Goal: Task Accomplishment & Management: Use online tool/utility

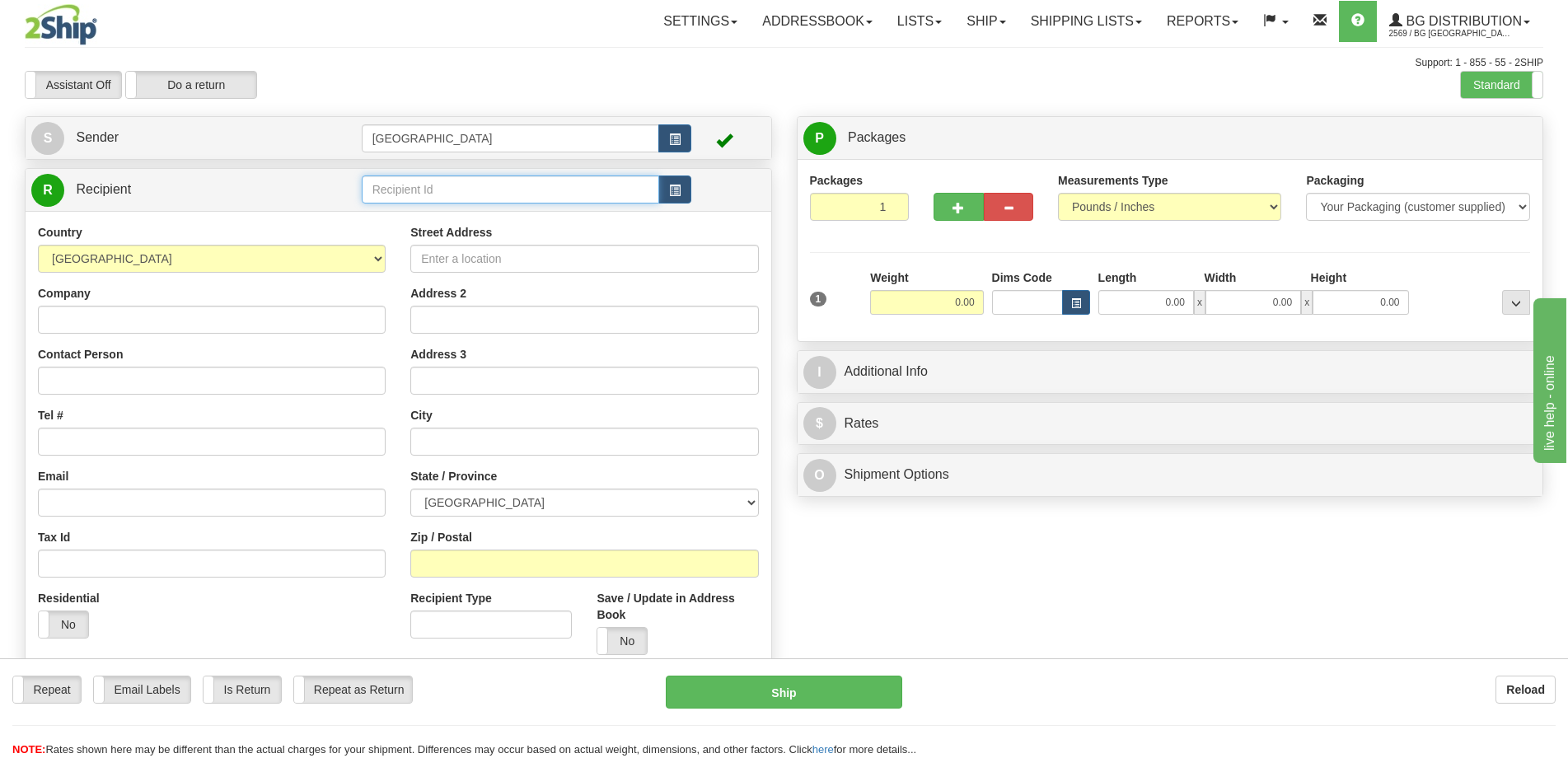
click at [487, 195] on input "text" at bounding box center [511, 189] width 298 height 28
click at [501, 217] on div "20144" at bounding box center [506, 215] width 282 height 18
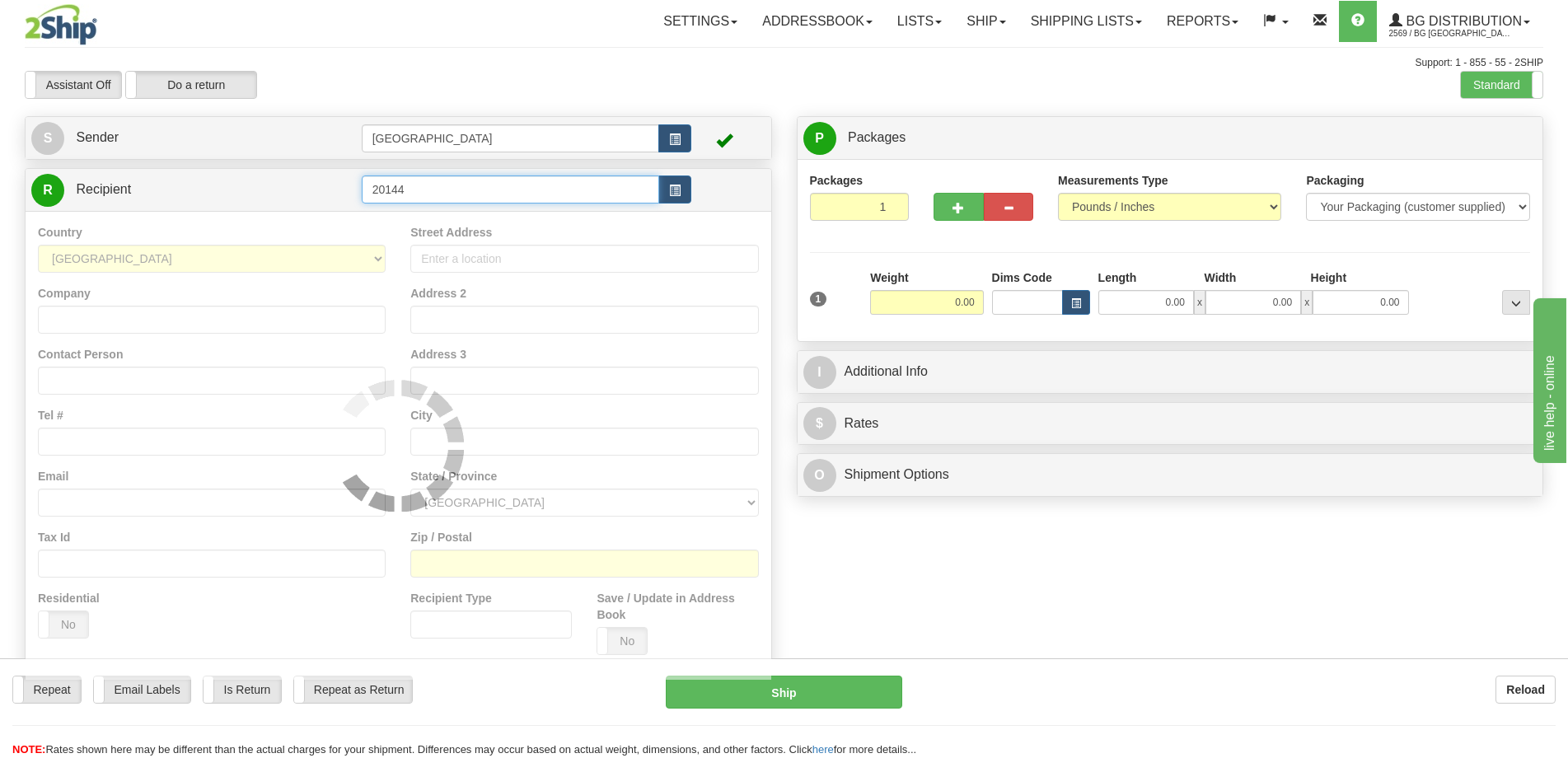
type input "20144"
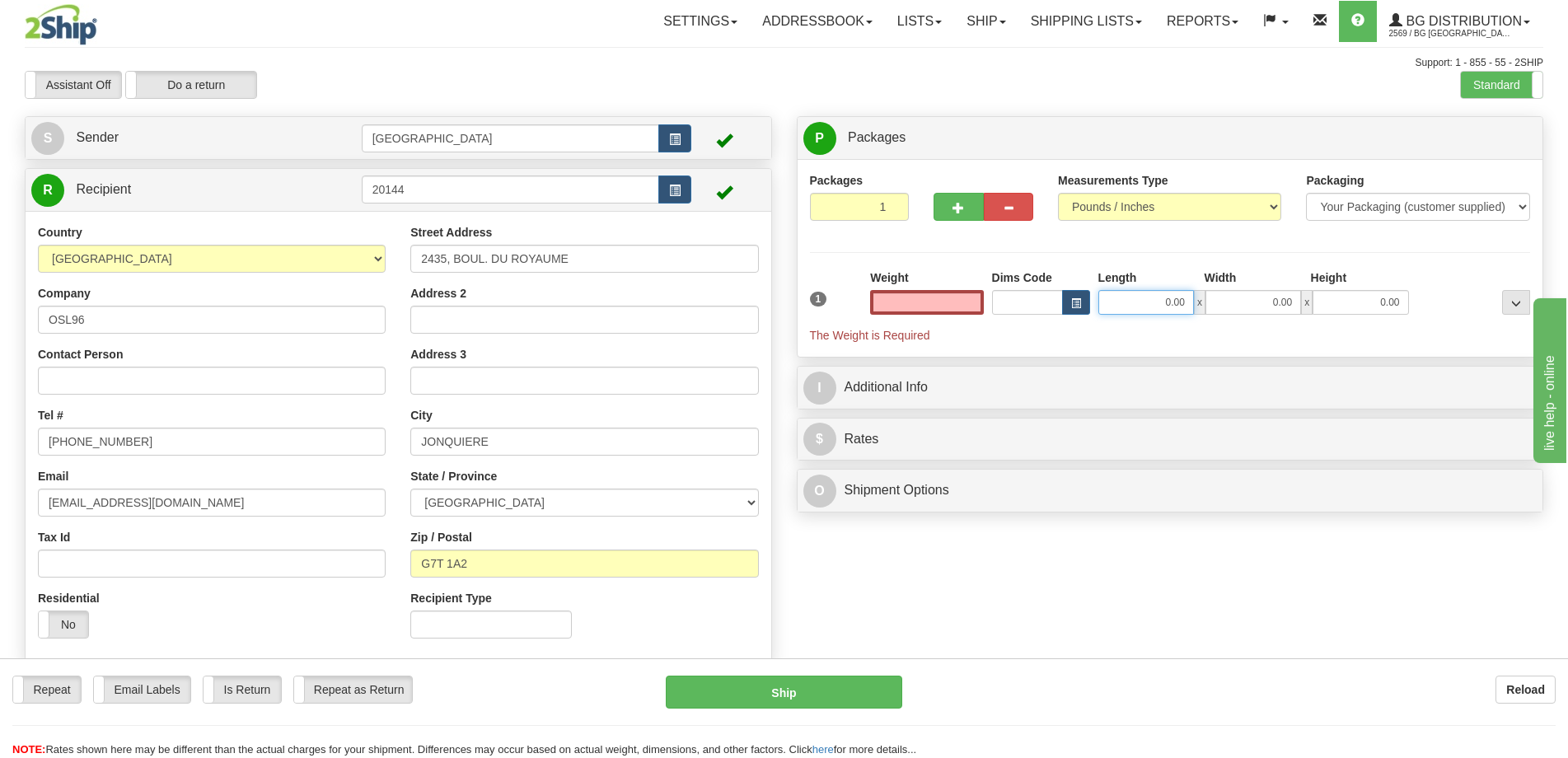
type input "0.00"
click at [1139, 296] on input "0.00" at bounding box center [1146, 303] width 96 height 25
type input "12.00"
type input "8.00"
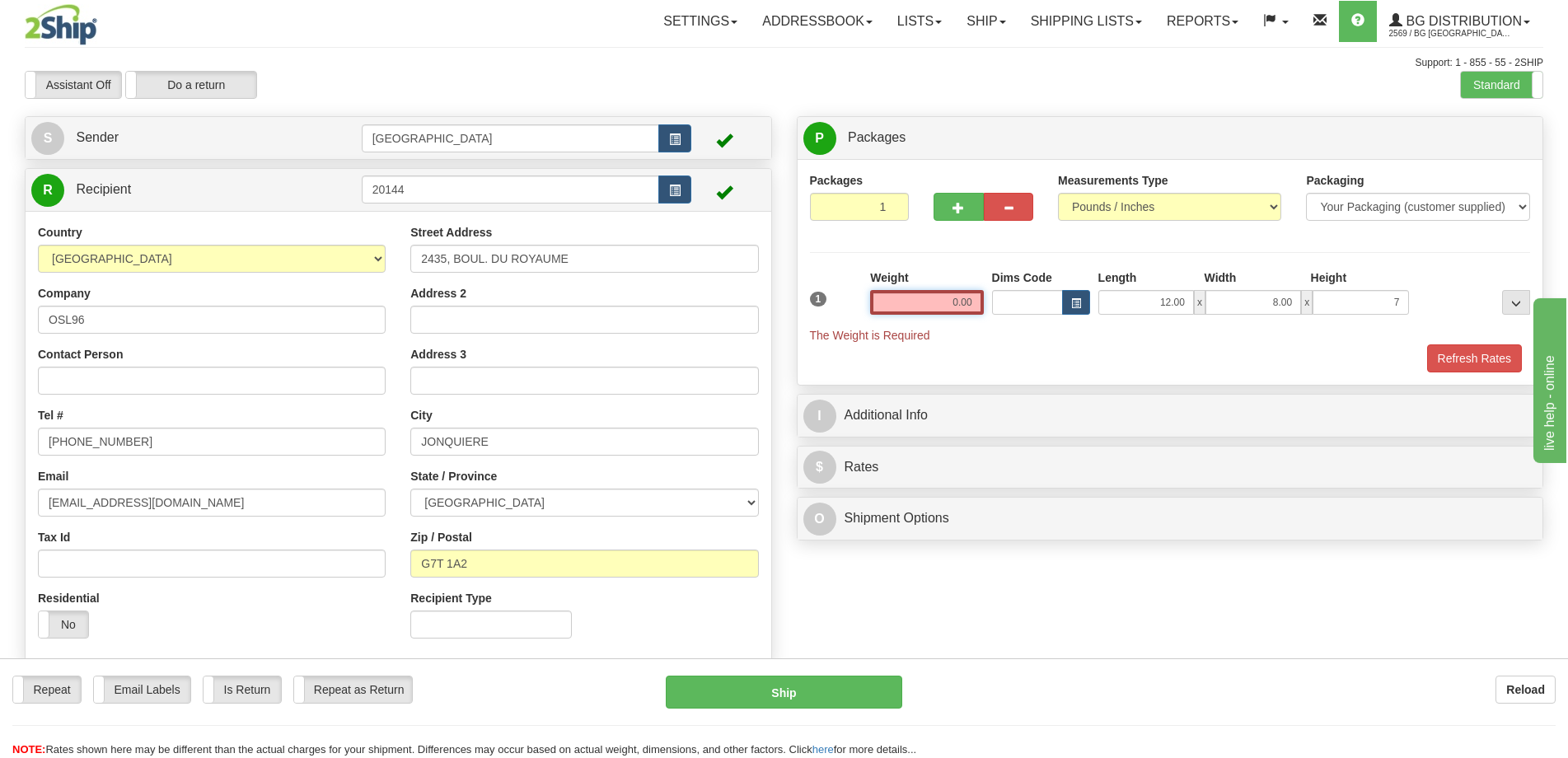
type input "7.00"
click at [936, 290] on input "0.00" at bounding box center [926, 303] width 113 height 25
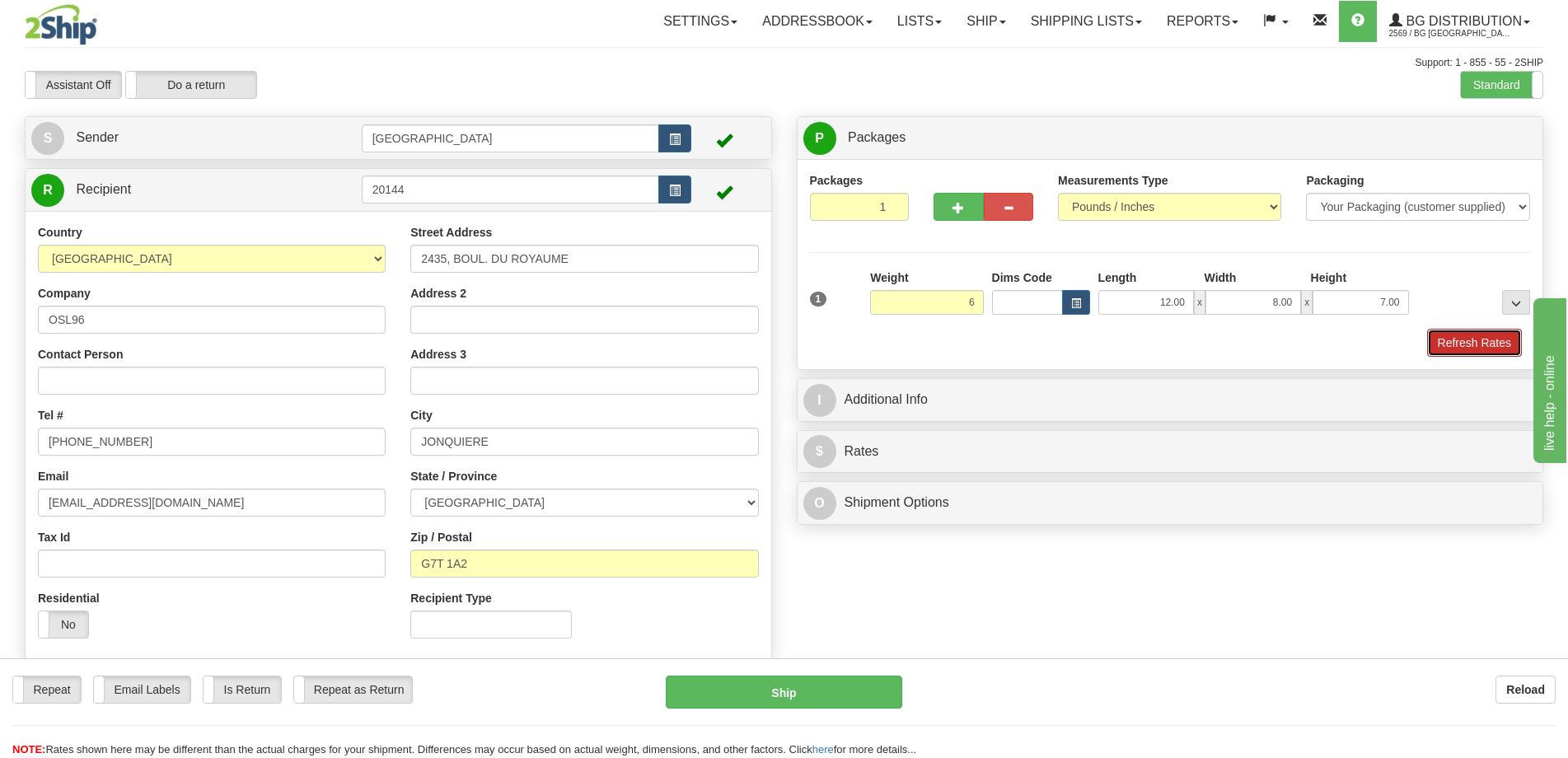
click at [1439, 343] on button "Refresh Rates" at bounding box center [1474, 343] width 95 height 28
type input "6.00"
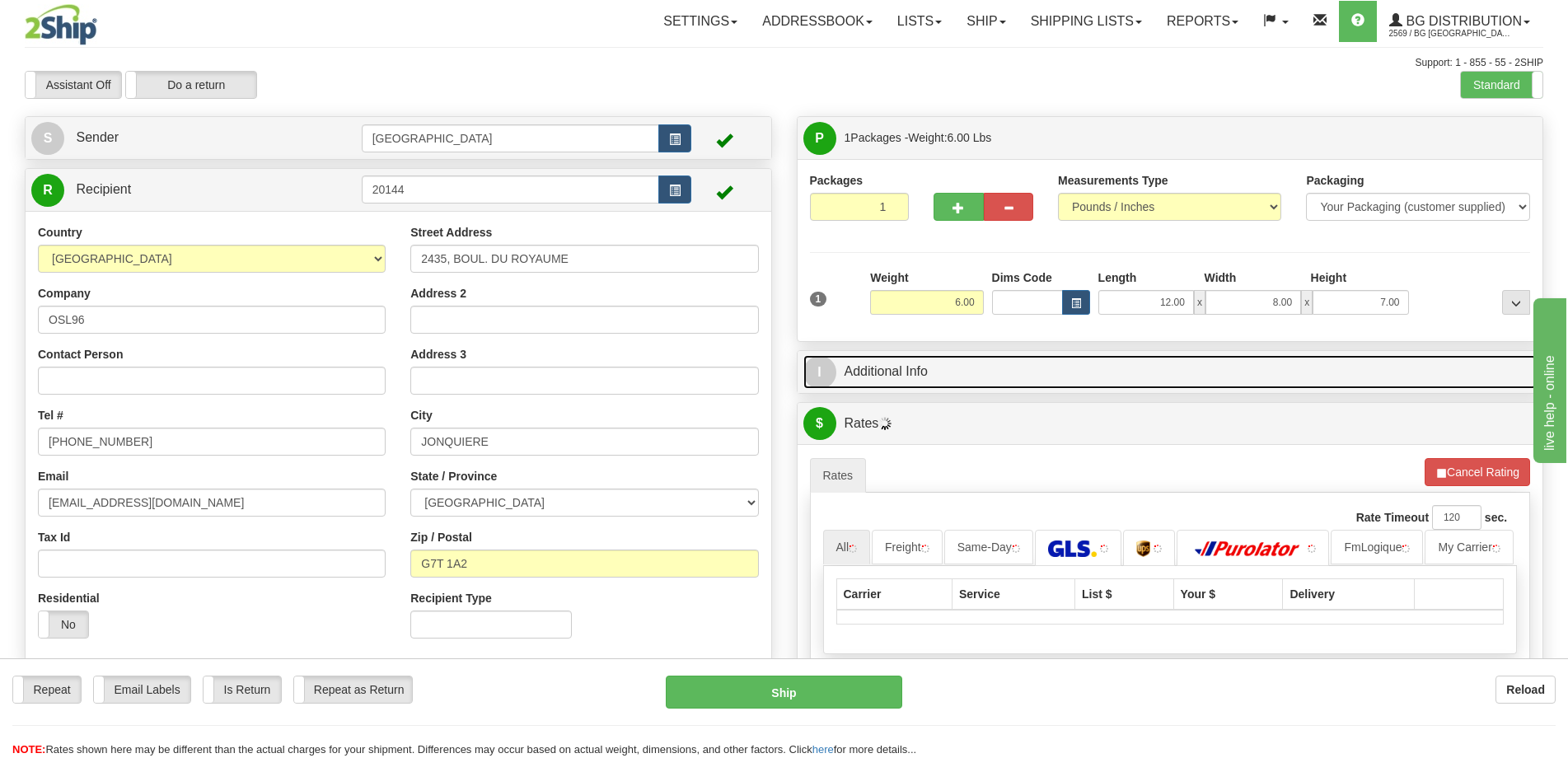
click at [1320, 369] on link "I Additional Info" at bounding box center [1170, 372] width 734 height 34
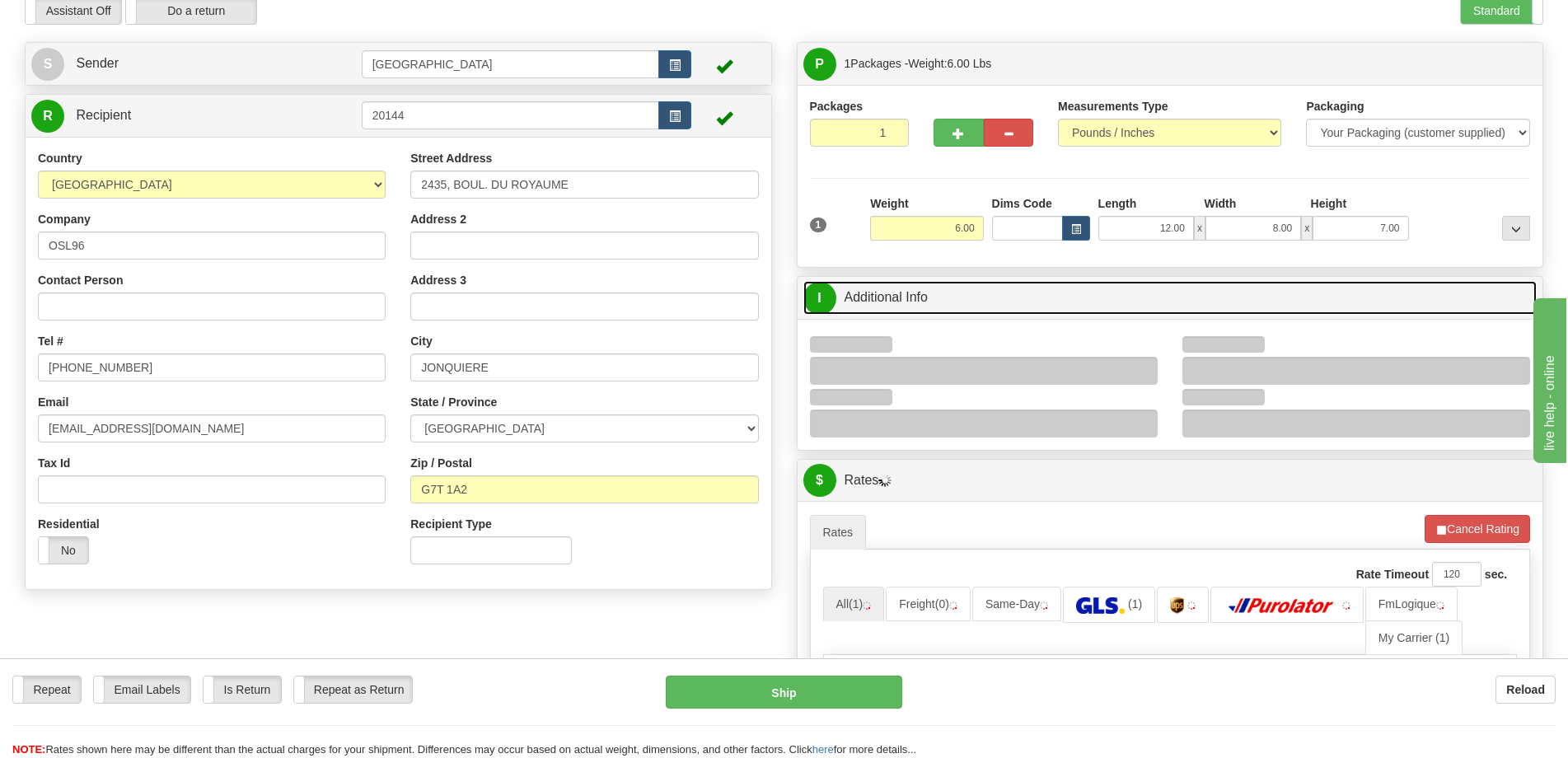
scroll to position [164, 0]
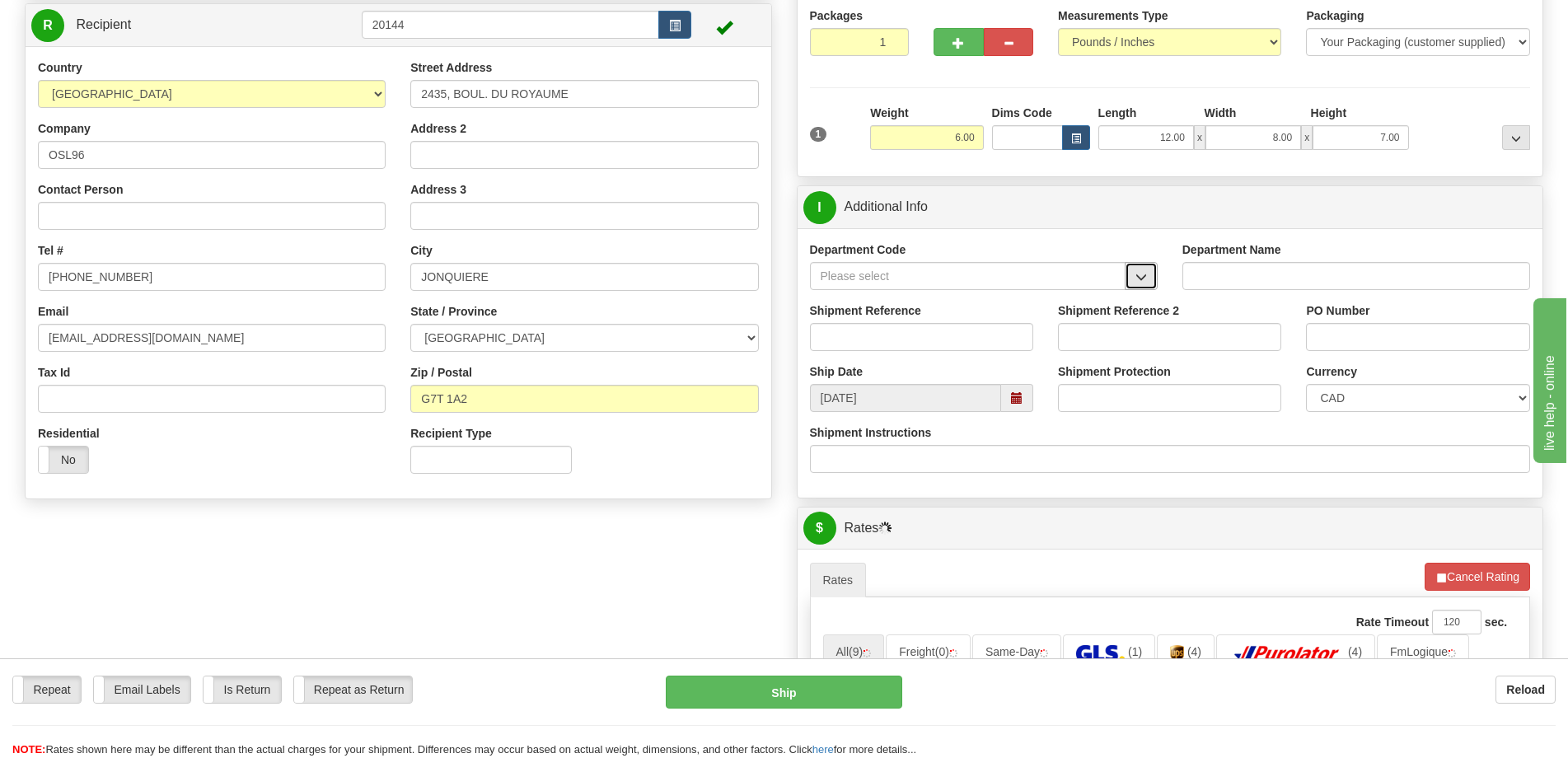
click at [1138, 279] on span "button" at bounding box center [1141, 277] width 12 height 11
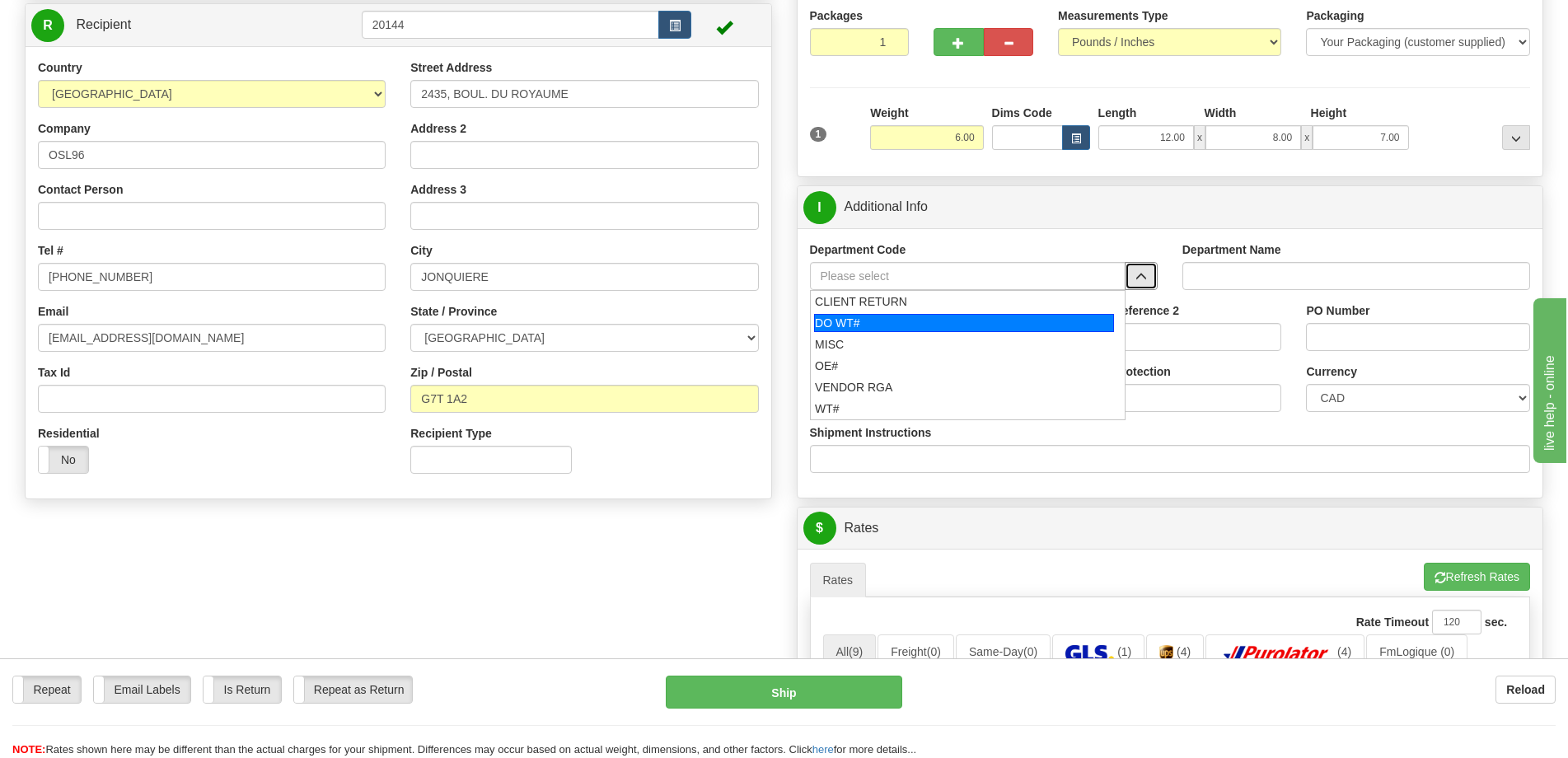
click at [916, 327] on div "DO WT#" at bounding box center [963, 323] width 300 height 18
type input "DO WT#"
type input "DIRECT ORDERS"
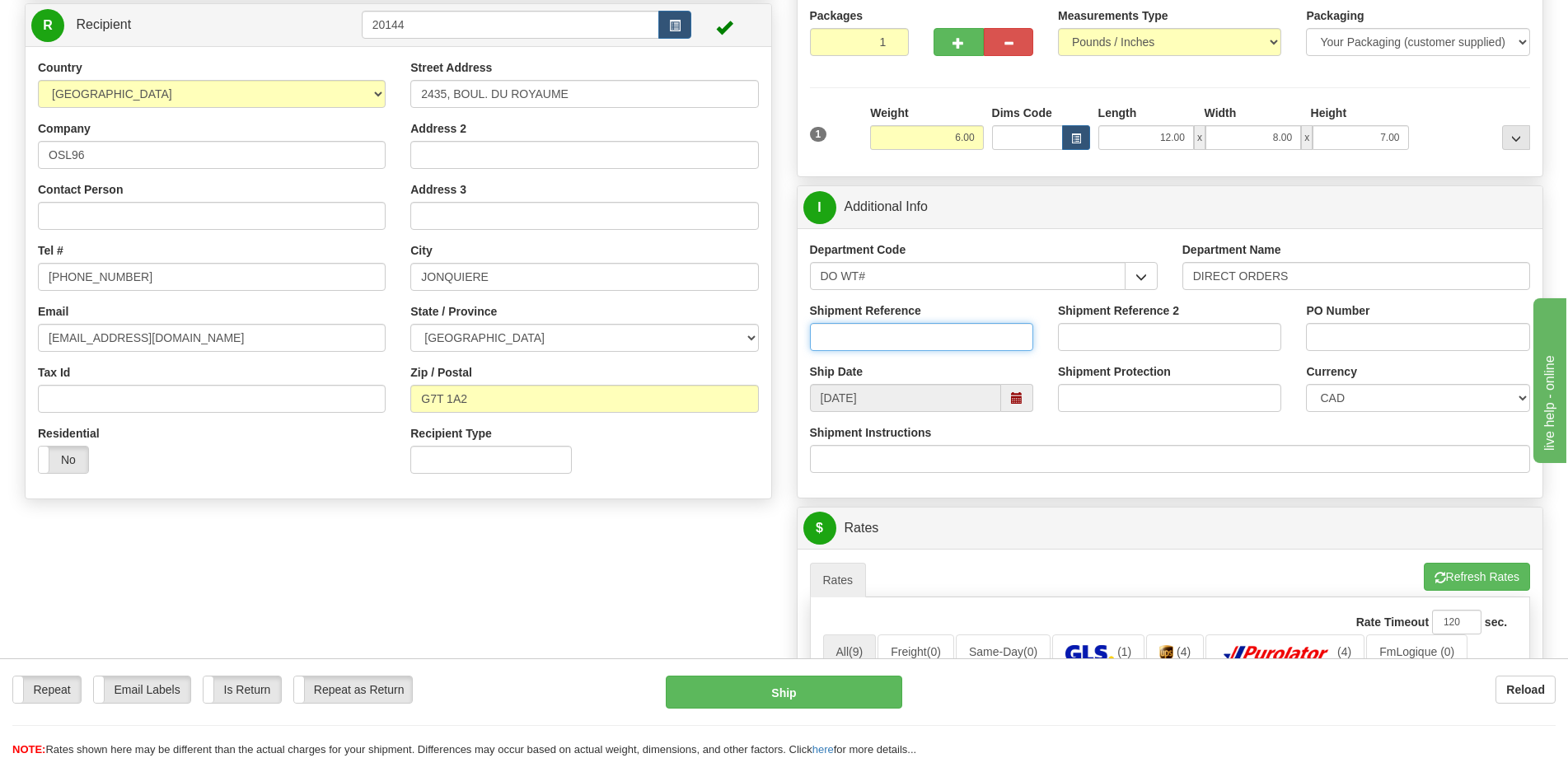
click at [894, 339] on input "Shipment Reference" at bounding box center [921, 337] width 223 height 28
type input "166202-00"
click at [1409, 337] on input "PO Number" at bounding box center [1417, 337] width 223 height 28
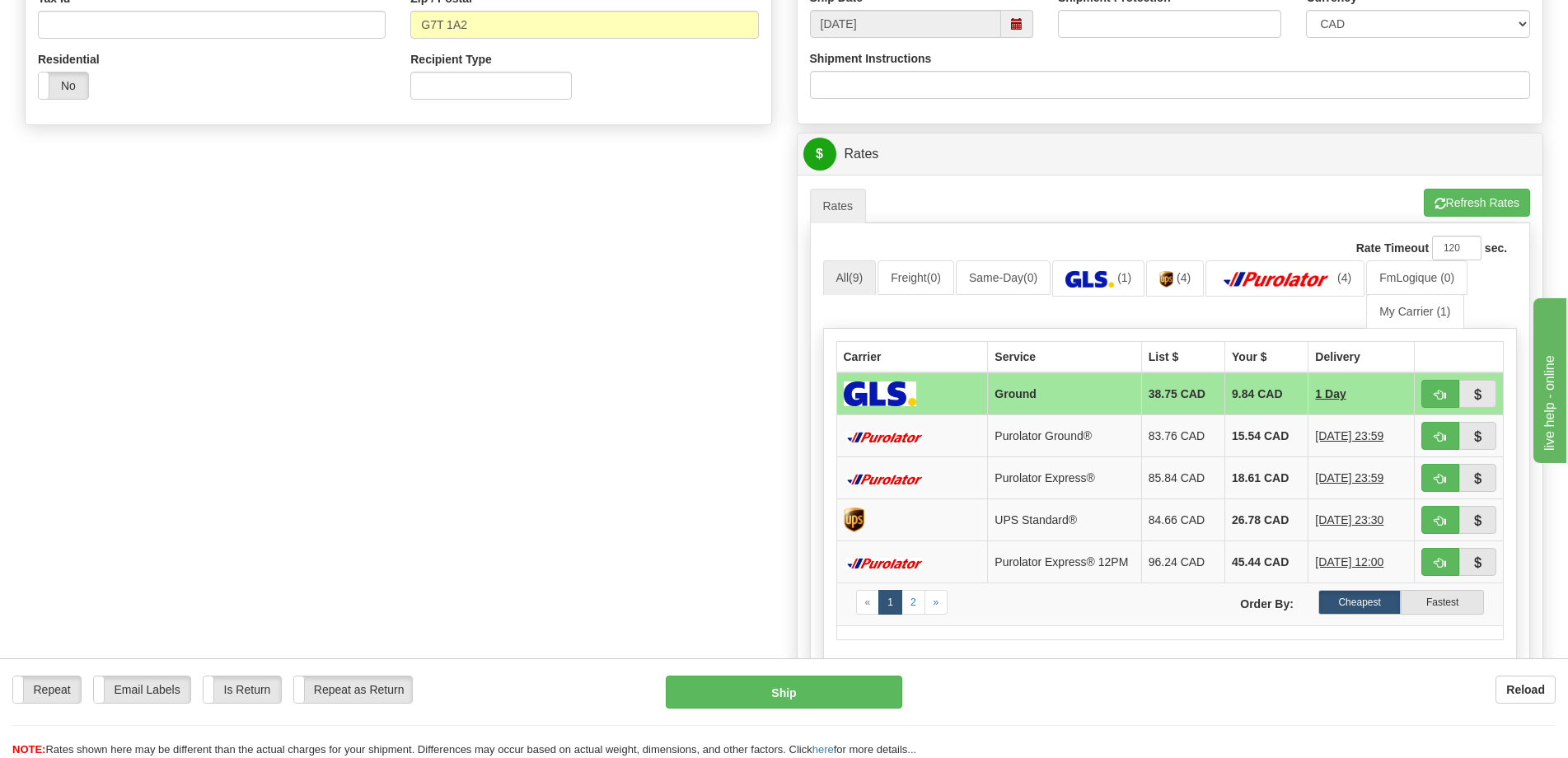
scroll to position [660, 0]
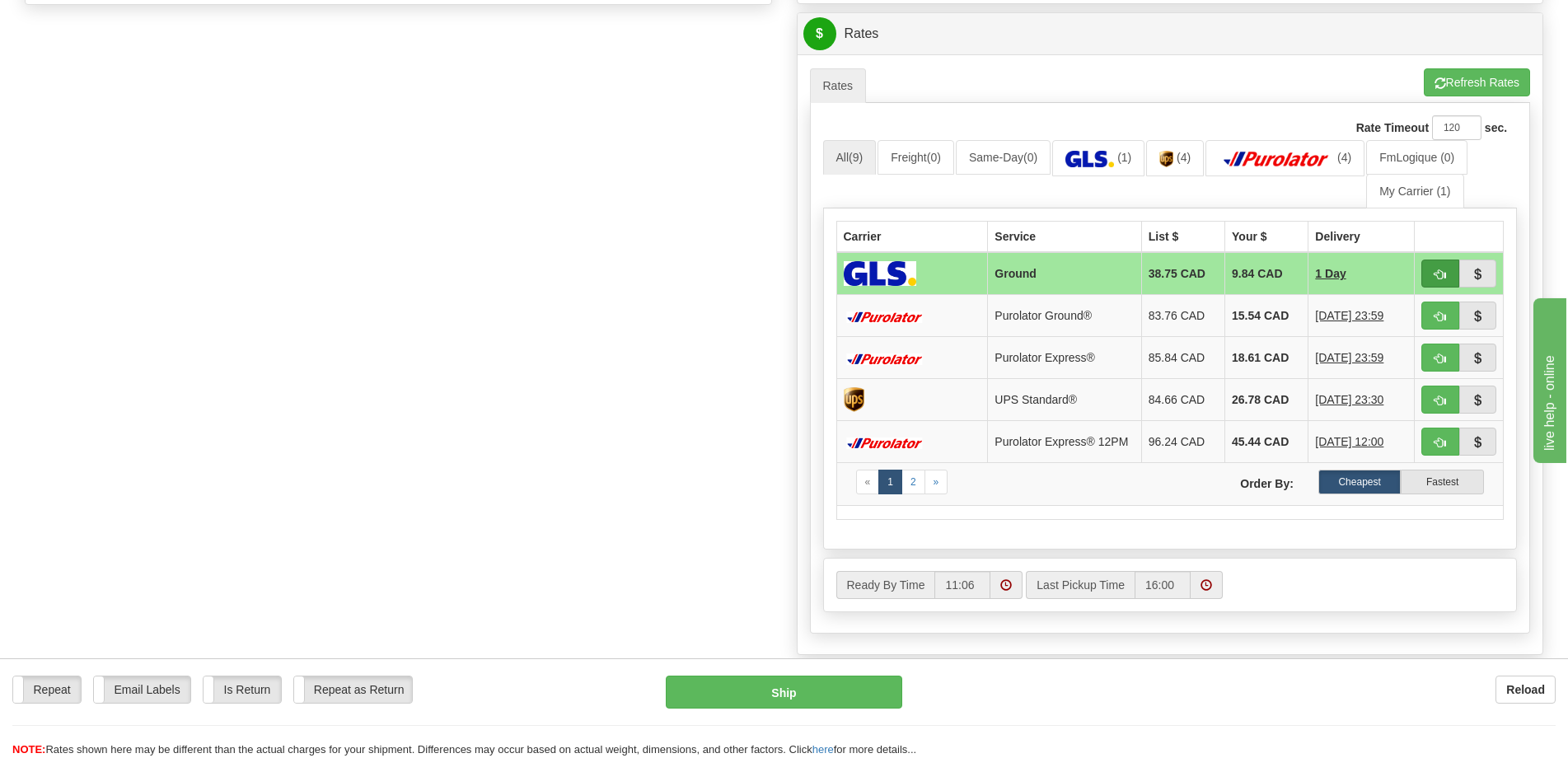
type input "."
click at [1431, 272] on button "button" at bounding box center [1440, 274] width 38 height 28
type input "1"
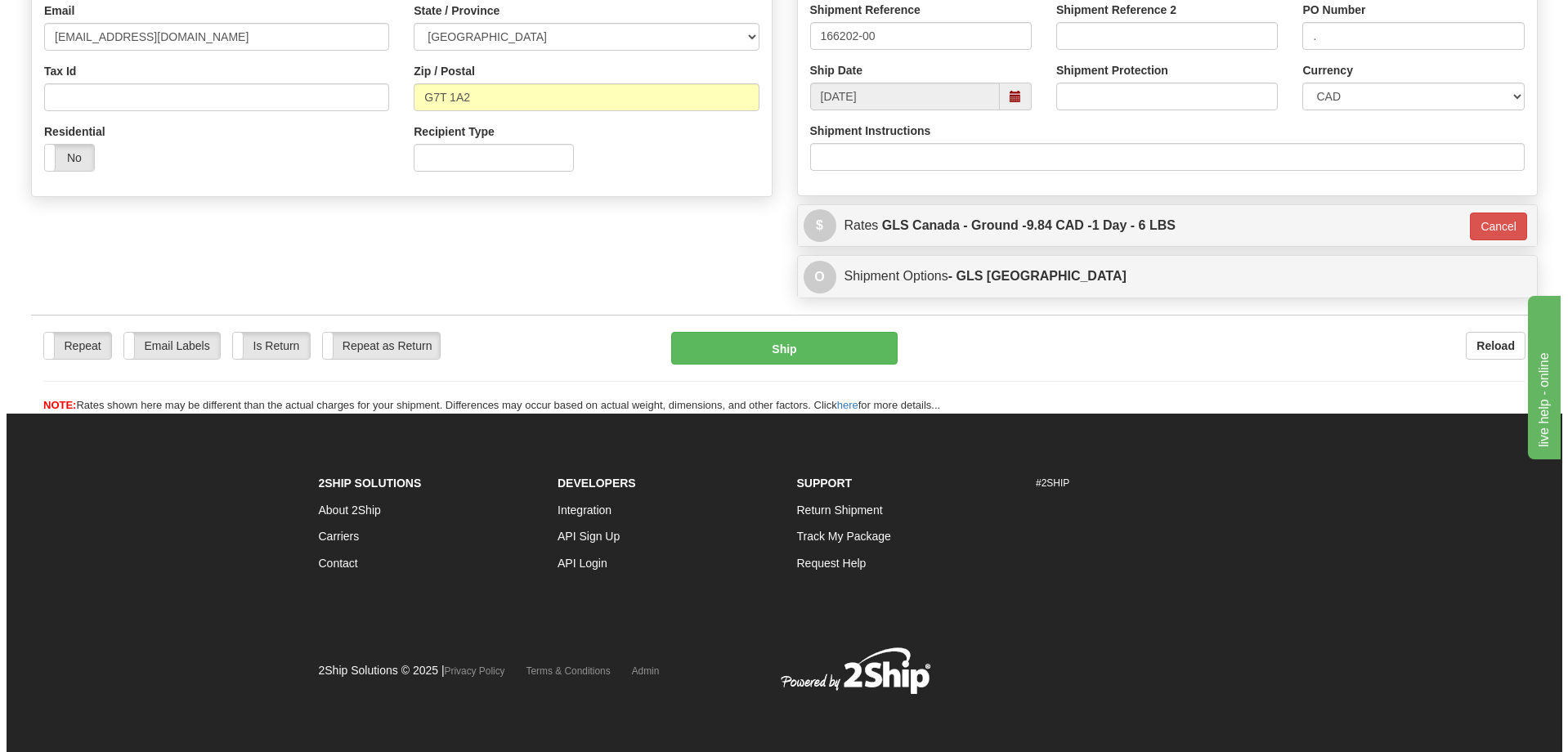
scroll to position [463, 0]
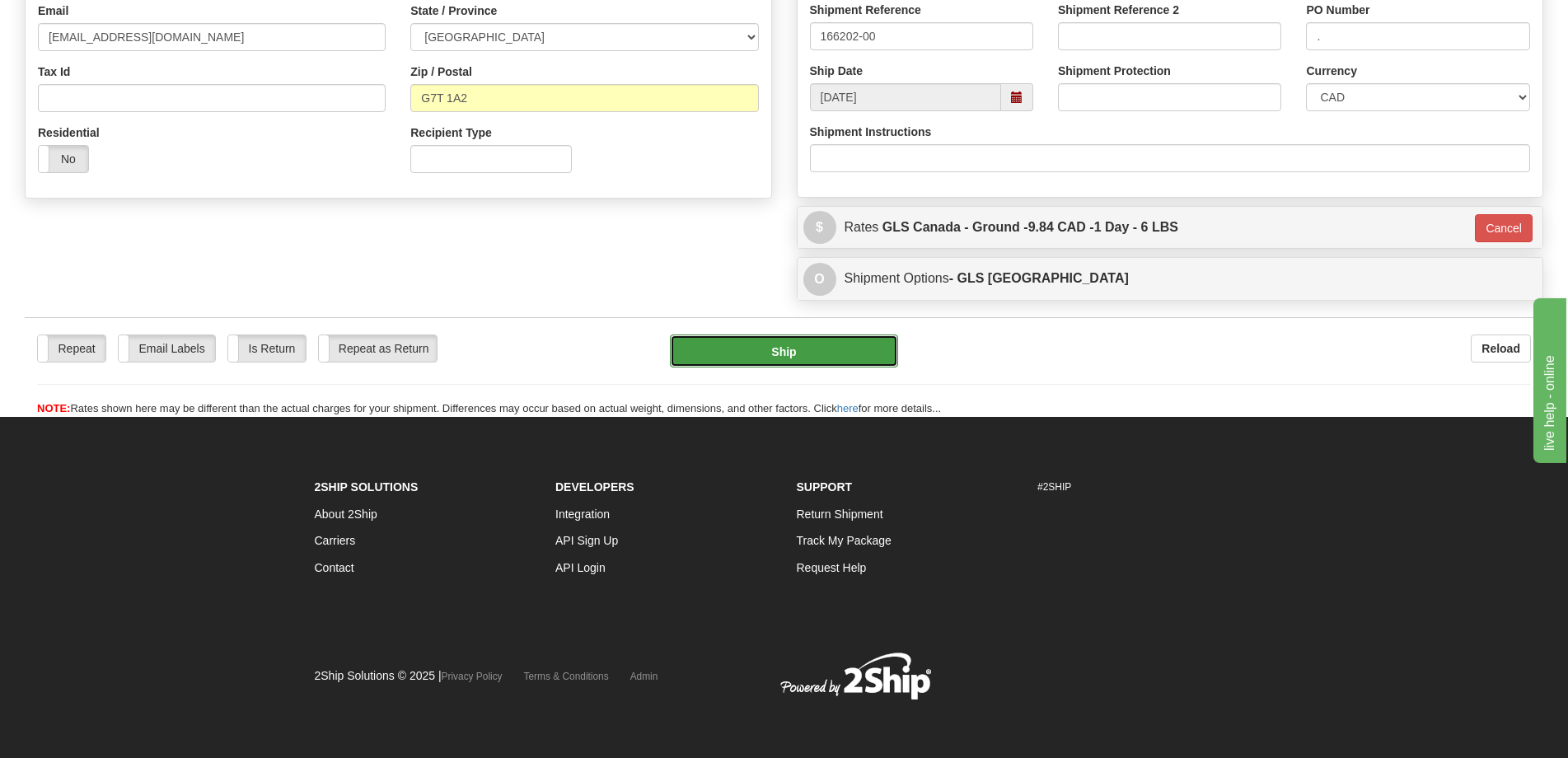
click at [771, 360] on button "Ship" at bounding box center [784, 351] width 228 height 33
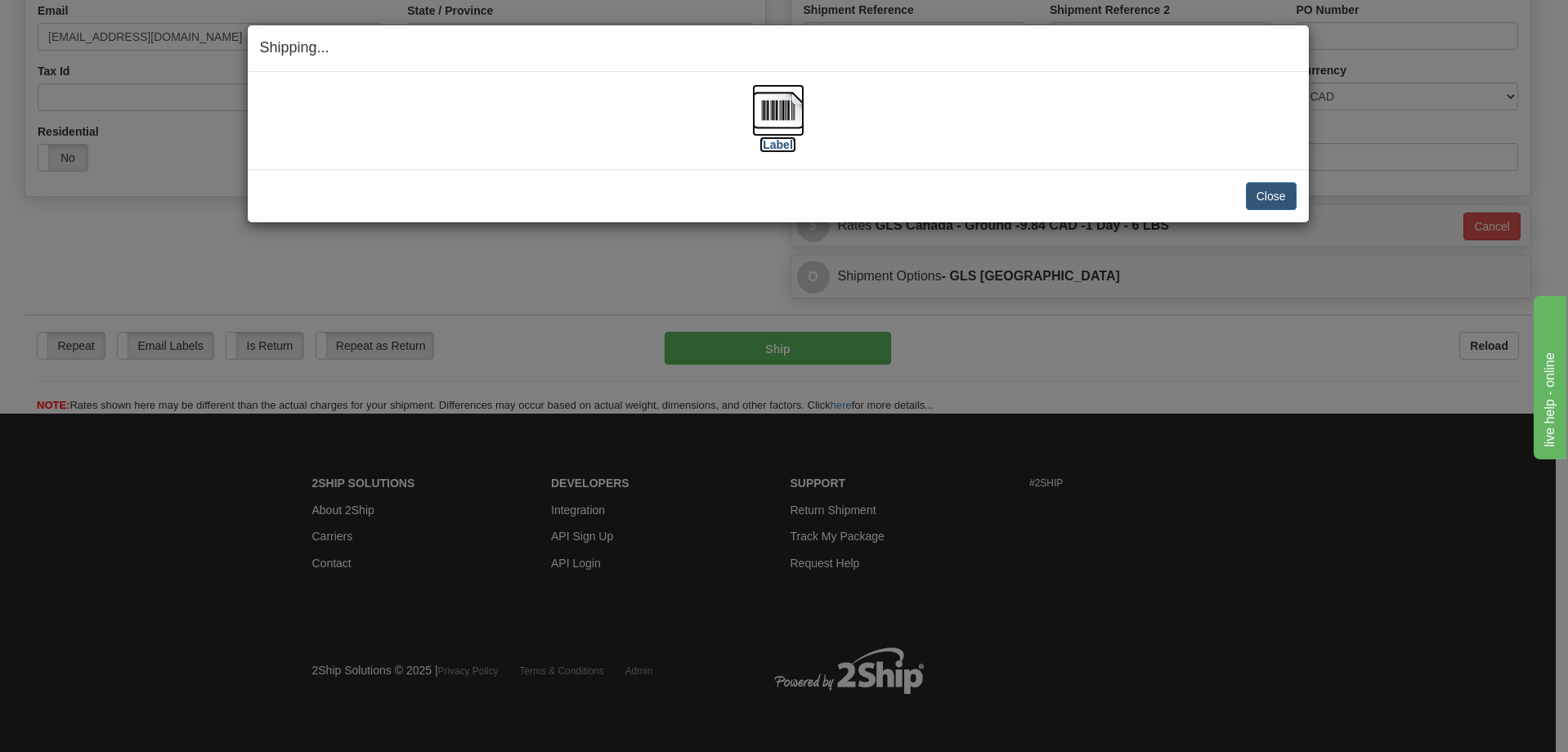
click at [770, 122] on img at bounding box center [778, 111] width 52 height 52
click at [1265, 206] on button "Close" at bounding box center [1271, 196] width 51 height 28
